Goal: Task Accomplishment & Management: Manage account settings

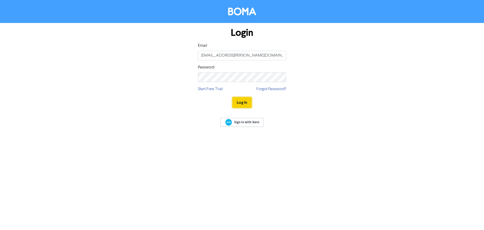
click at [246, 106] on button "Log In" at bounding box center [241, 102] width 19 height 11
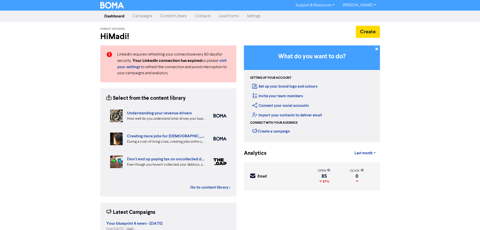
click at [145, 16] on link "Campaigns" at bounding box center [143, 16] width 28 height 10
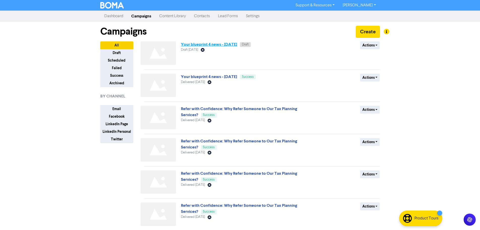
click at [217, 46] on link "Your blueprint 4 news - [DATE]" at bounding box center [209, 44] width 56 height 5
click at [207, 44] on link "Your blueprint 4 news - [DATE]" at bounding box center [209, 44] width 56 height 5
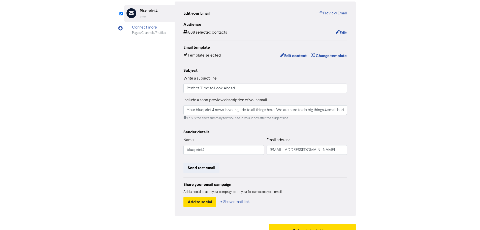
scroll to position [50, 0]
click at [241, 89] on input "Perfect Time to Look Ahead" at bounding box center [265, 88] width 164 height 10
click at [263, 75] on div "Subject Write a subject line Perfect Time to Look Ahead Include a short preview…" at bounding box center [265, 93] width 164 height 53
click at [368, 87] on div "Review & edit content Campaign: Your blueprint 4 news - [DATE] Email Created wi…" at bounding box center [240, 106] width 287 height 264
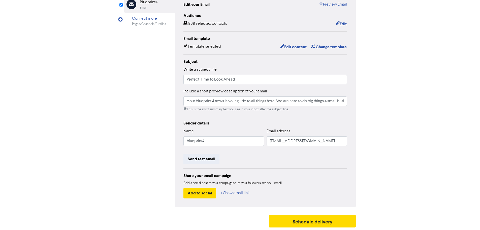
scroll to position [0, 0]
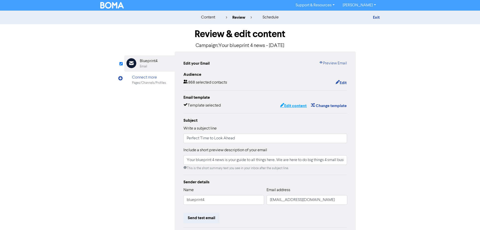
click at [293, 106] on button "Edit content" at bounding box center [293, 105] width 27 height 7
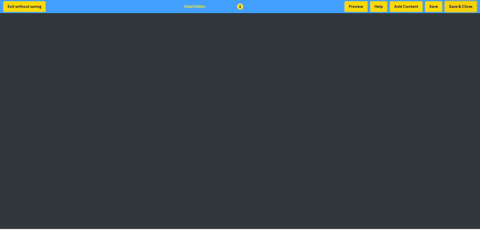
click at [466, 7] on button "Save & Close" at bounding box center [461, 6] width 32 height 11
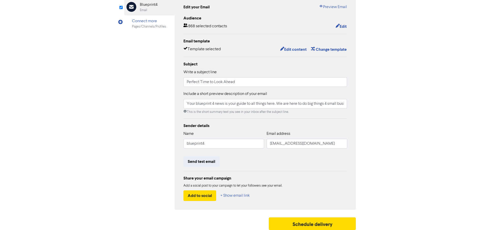
scroll to position [59, 0]
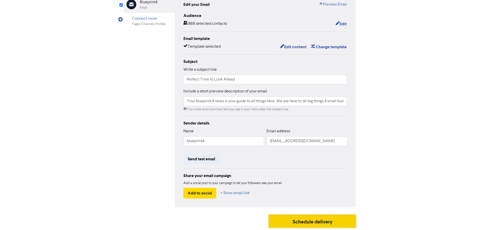
click at [299, 223] on button "Schedule delivery" at bounding box center [312, 220] width 87 height 13
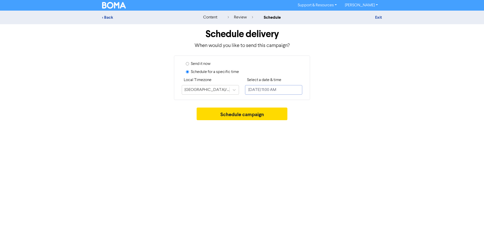
click at [277, 90] on input "[DATE] 11:00 AM" at bounding box center [273, 90] width 57 height 10
select select "7"
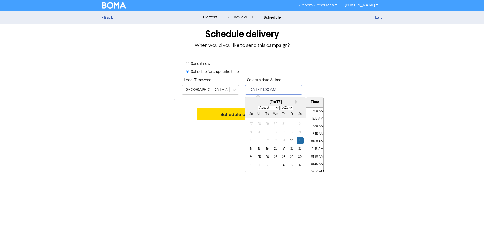
scroll to position [304, 0]
click at [296, 90] on input "[DATE] 11:00 AM" at bounding box center [273, 90] width 57 height 10
click at [277, 89] on input "[DATE] 11:00 AM" at bounding box center [273, 90] width 57 height 10
click at [287, 90] on input "[DATE] 12:00 AM" at bounding box center [273, 90] width 57 height 10
click at [291, 89] on input "[DATE] 12:00 AM" at bounding box center [273, 90] width 57 height 10
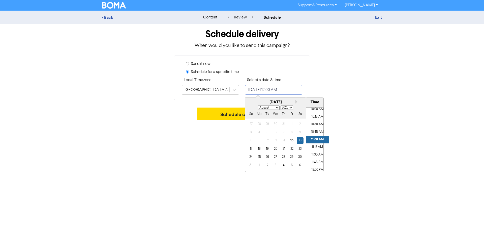
drag, startPoint x: 275, startPoint y: 89, endPoint x: 280, endPoint y: 89, distance: 4.5
click at [280, 89] on input "[DATE] 12:00 AM" at bounding box center [273, 90] width 57 height 10
click at [291, 90] on input "[DATE] 12:00 AM" at bounding box center [273, 90] width 57 height 10
click at [315, 144] on li "12:00 PM" at bounding box center [317, 145] width 23 height 8
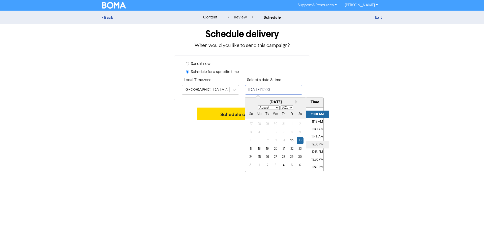
type input "[DATE] 12:00 PM"
click at [341, 80] on div "Send it now Schedule for a specific time Local Timezone [GEOGRAPHIC_DATA]/[GEOG…" at bounding box center [241, 77] width 287 height 44
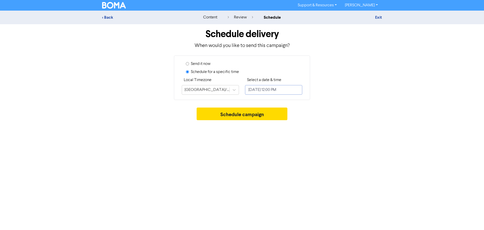
click at [253, 90] on input "[DATE] 12:00 PM" at bounding box center [273, 90] width 57 height 10
select select "7"
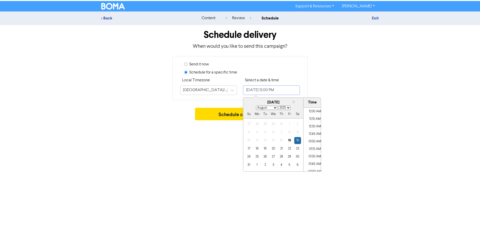
scroll to position [335, 0]
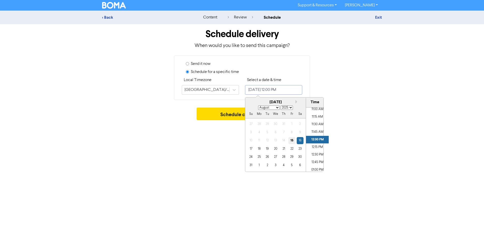
click at [292, 141] on div "15" at bounding box center [291, 140] width 7 height 7
type input "[DATE] 12:00 PM"
click at [346, 104] on div "Schedule delivery When would you like to send this campaign? Send it now Schedu…" at bounding box center [241, 73] width 287 height 98
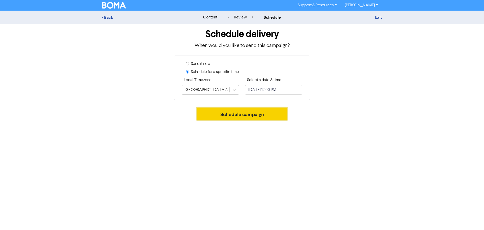
click at [252, 112] on button "Schedule campaign" at bounding box center [242, 113] width 91 height 13
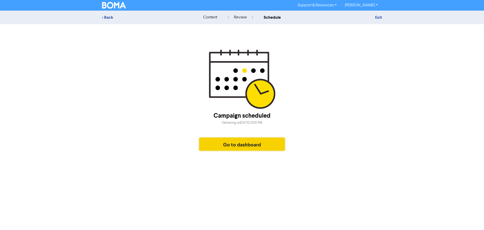
click at [238, 142] on button "Go to dashboard" at bounding box center [241, 144] width 85 height 13
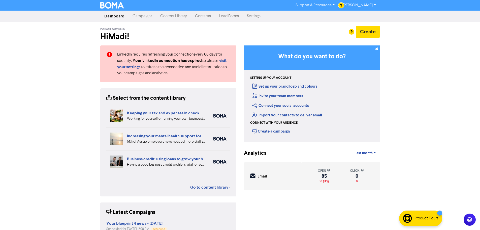
click at [144, 13] on link "Campaigns" at bounding box center [143, 16] width 28 height 10
